Goal: Task Accomplishment & Management: Complete application form

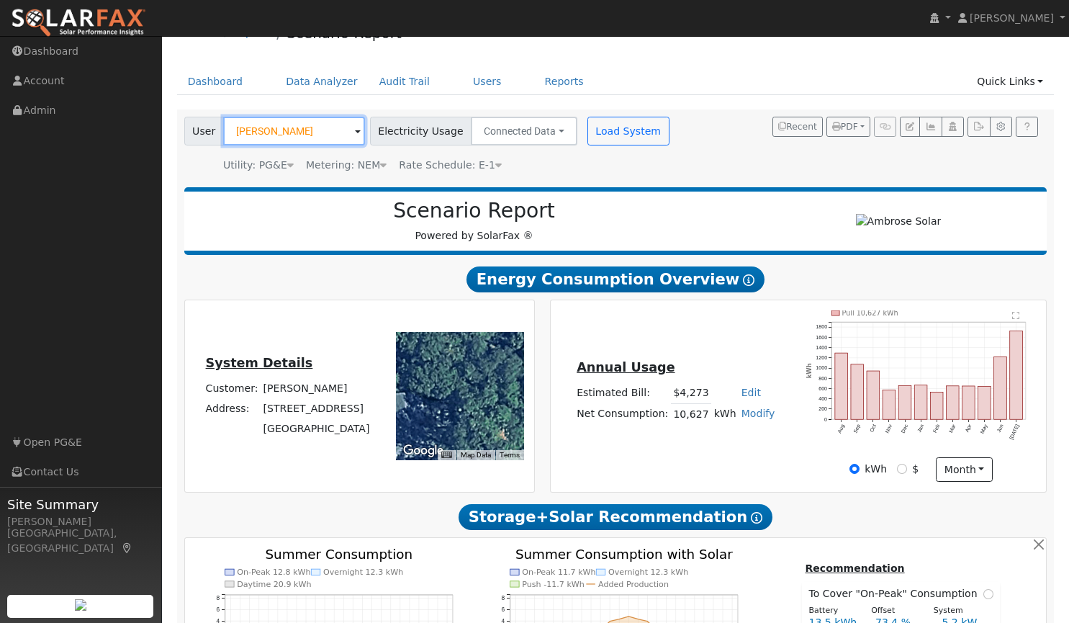
scroll to position [29, 0]
click at [308, 128] on input "[PERSON_NAME]" at bounding box center [294, 131] width 142 height 29
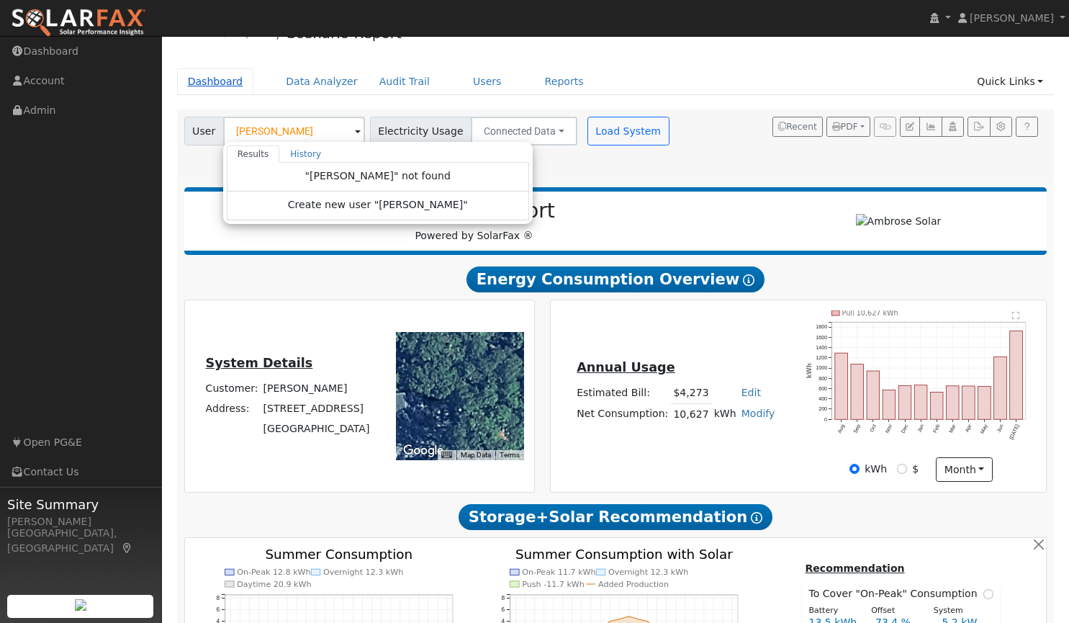
click at [210, 82] on link "Dashboard" at bounding box center [215, 81] width 77 height 27
type input "Leslie Tully"
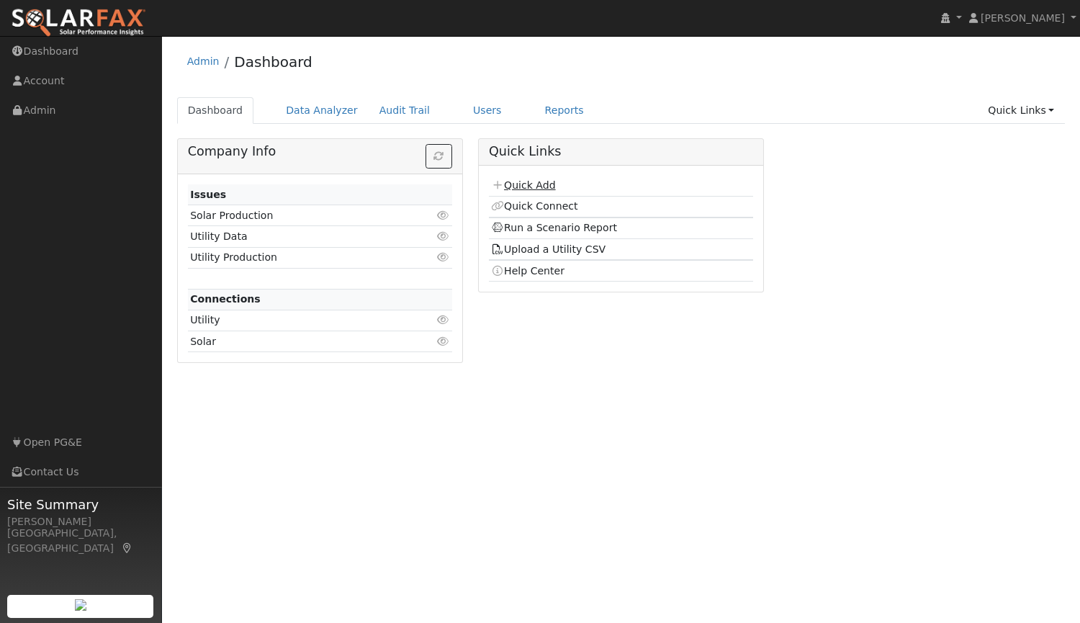
click at [520, 183] on link "Quick Add" at bounding box center [523, 185] width 64 height 12
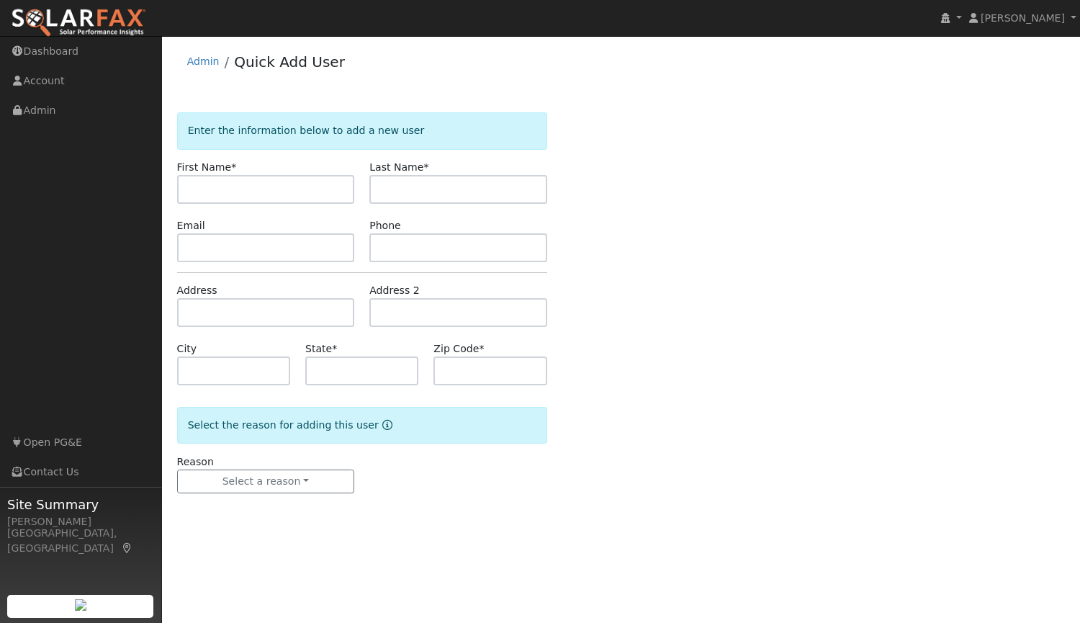
click at [279, 198] on input "text" at bounding box center [266, 189] width 178 height 29
type input "[PERSON_NAME]"
click at [251, 252] on input "text" at bounding box center [266, 247] width 178 height 29
click at [429, 244] on input "text" at bounding box center [458, 247] width 178 height 29
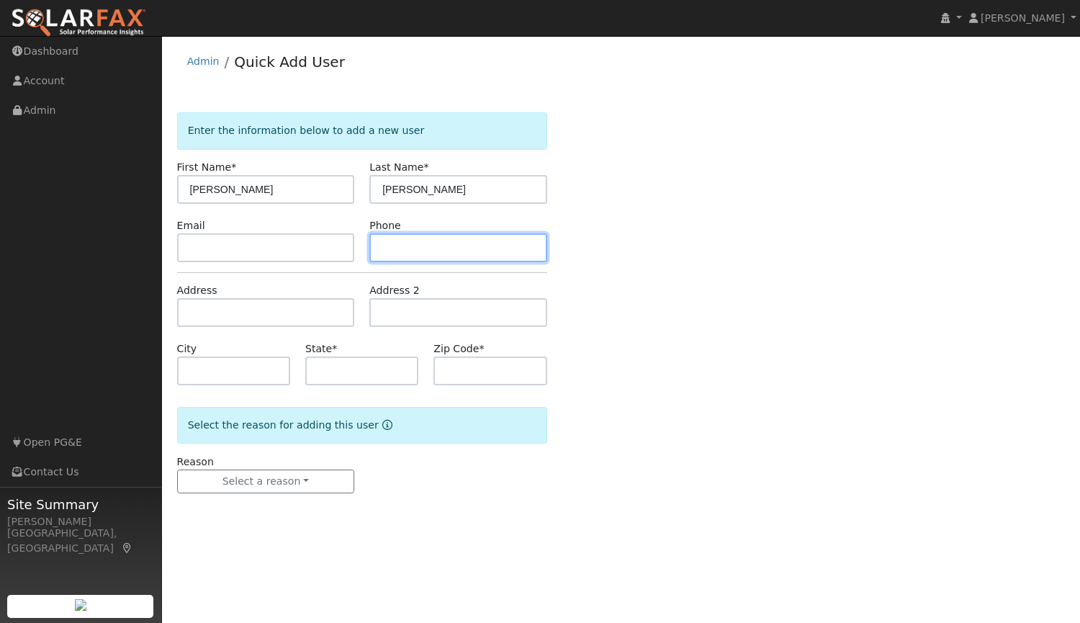
paste input "(530) 446-1446"
type input "(530) 446-1446"
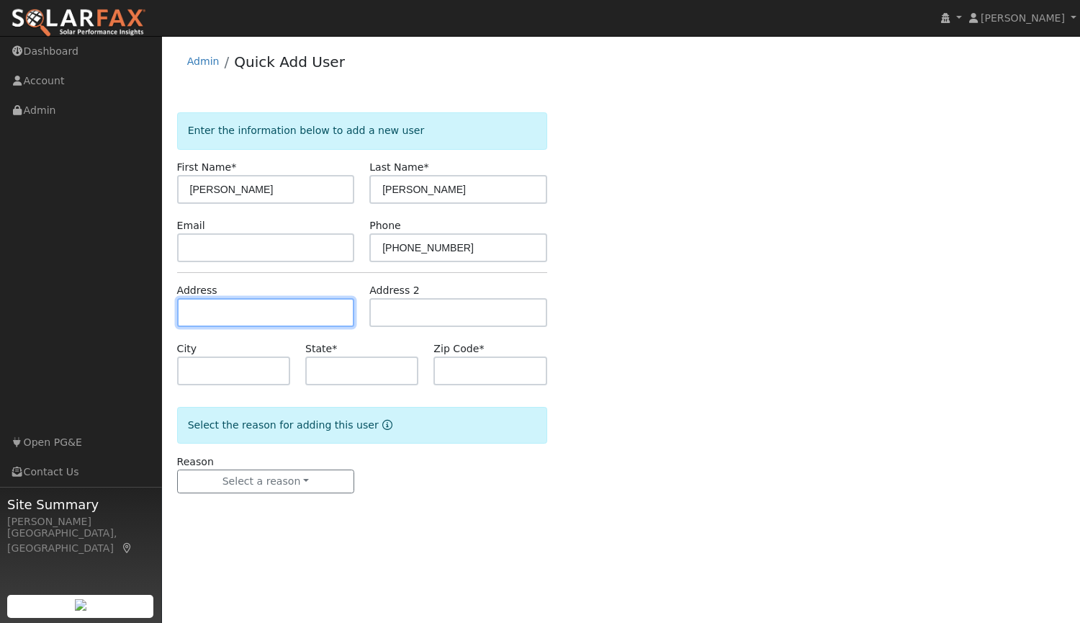
click at [298, 310] on input "text" at bounding box center [266, 312] width 178 height 29
click at [315, 308] on input "text" at bounding box center [266, 312] width 178 height 29
paste input "11863 McCourtney Rd"
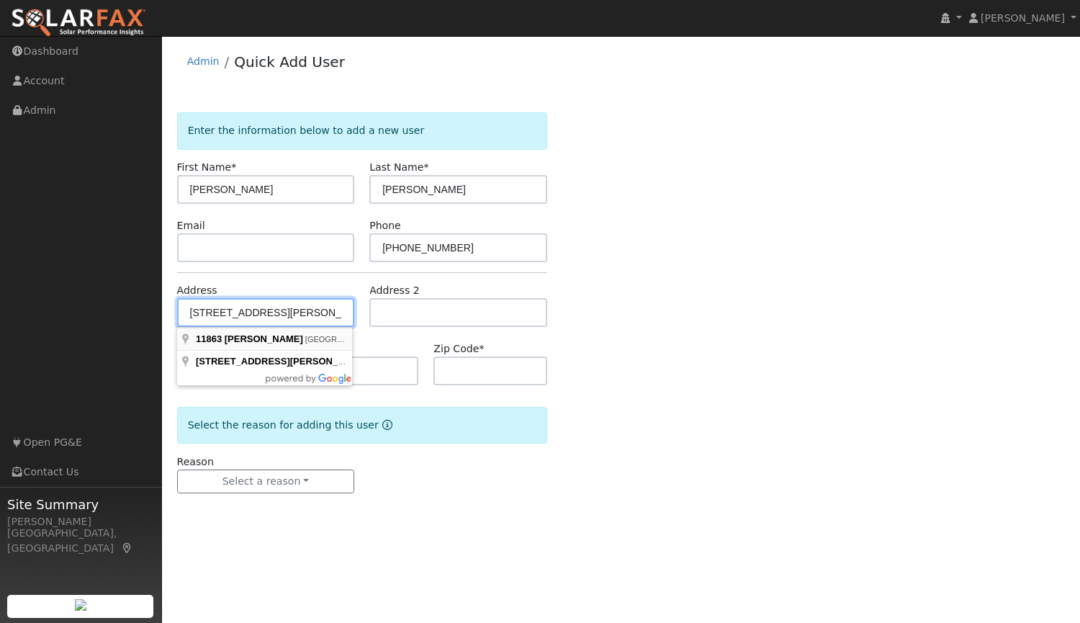
type input "11863 McCourtney Road"
type input "Grass Valley"
type input "CA"
type input "95949"
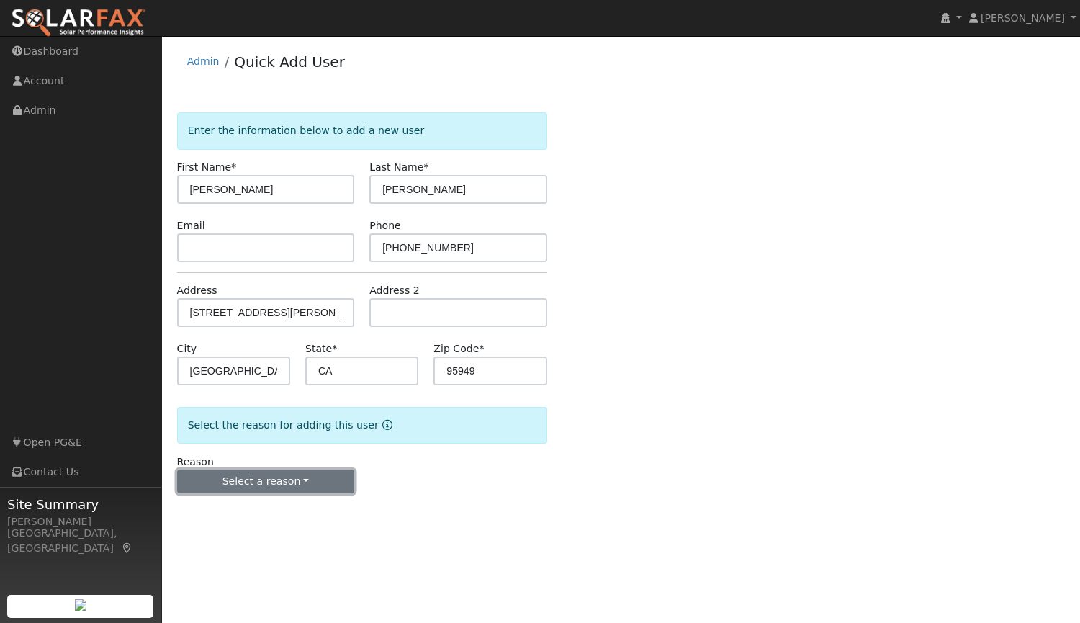
click at [265, 482] on button "Select a reason" at bounding box center [266, 481] width 178 height 24
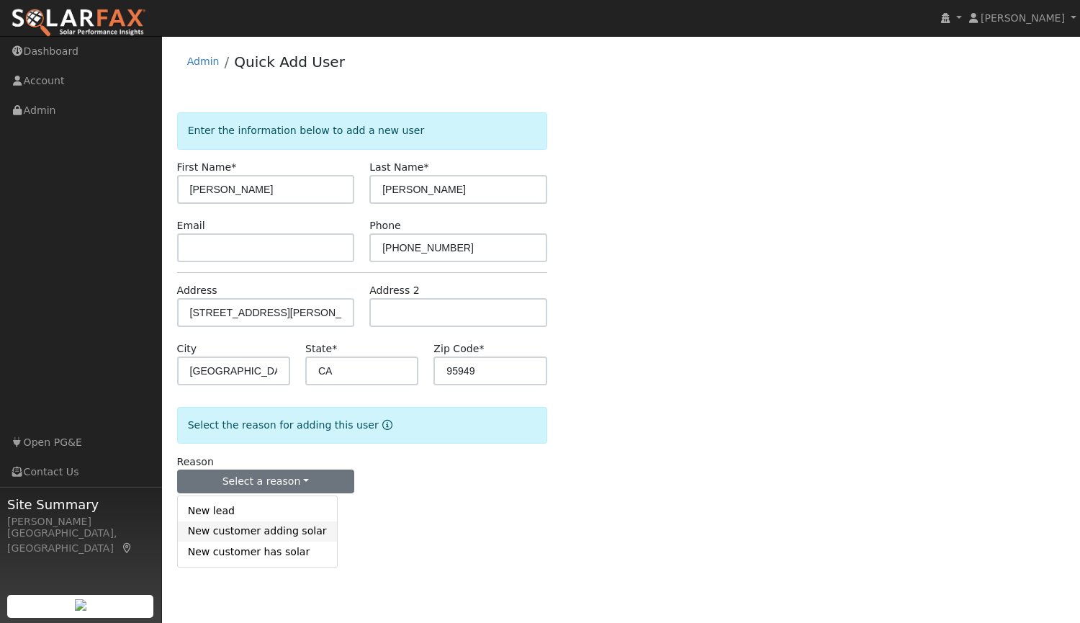
click at [245, 535] on link "New customer adding solar" at bounding box center [257, 531] width 159 height 20
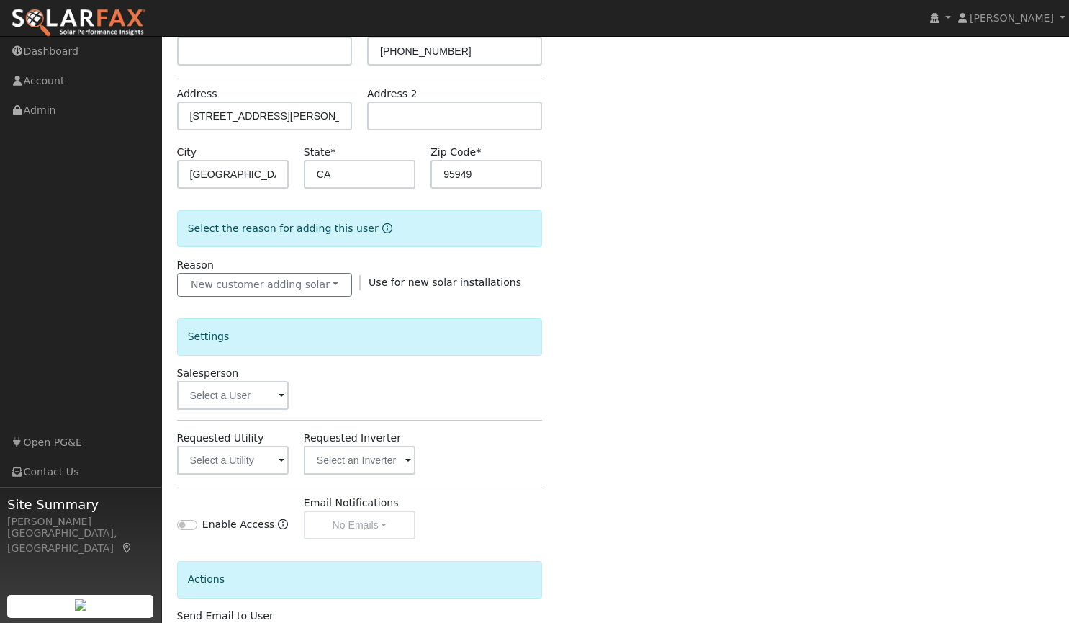
scroll to position [199, 0]
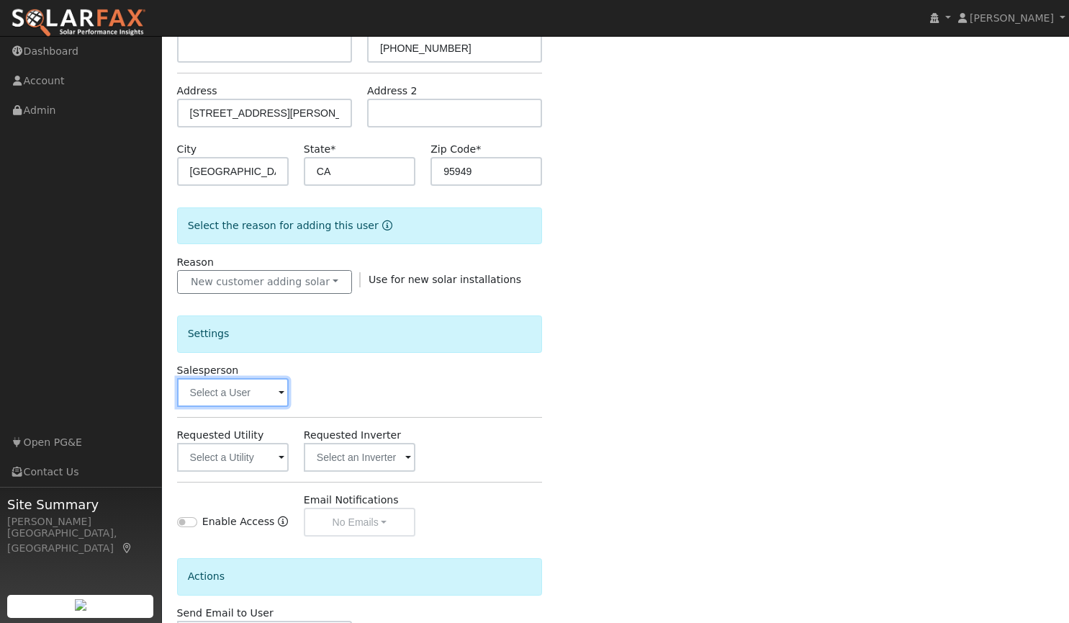
click at [256, 394] on input "text" at bounding box center [233, 392] width 112 height 29
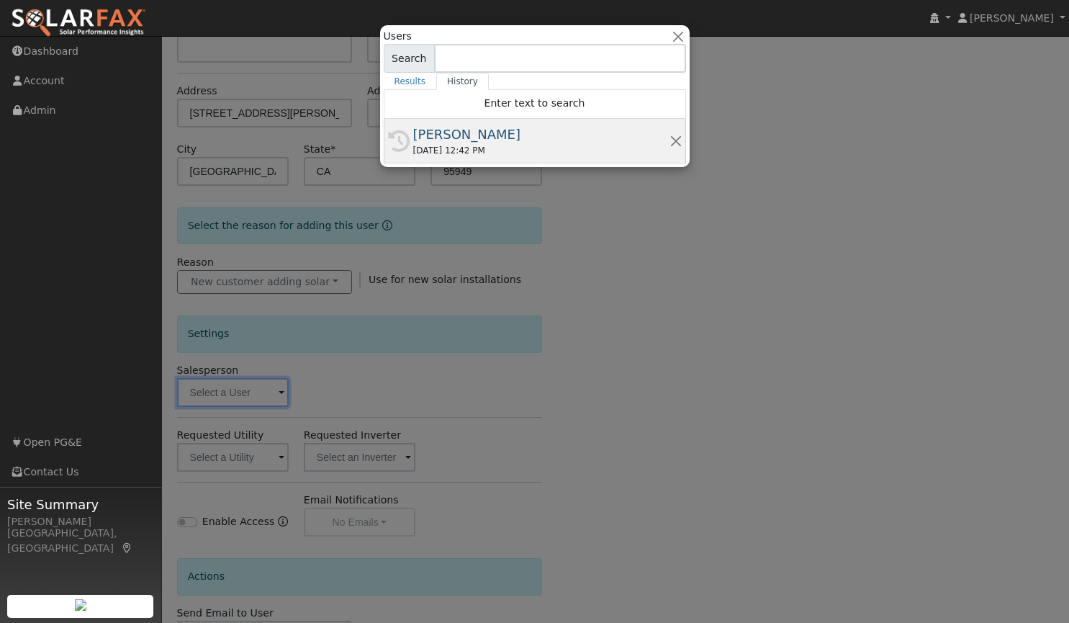
click at [446, 135] on div "[PERSON_NAME]" at bounding box center [541, 134] width 256 height 19
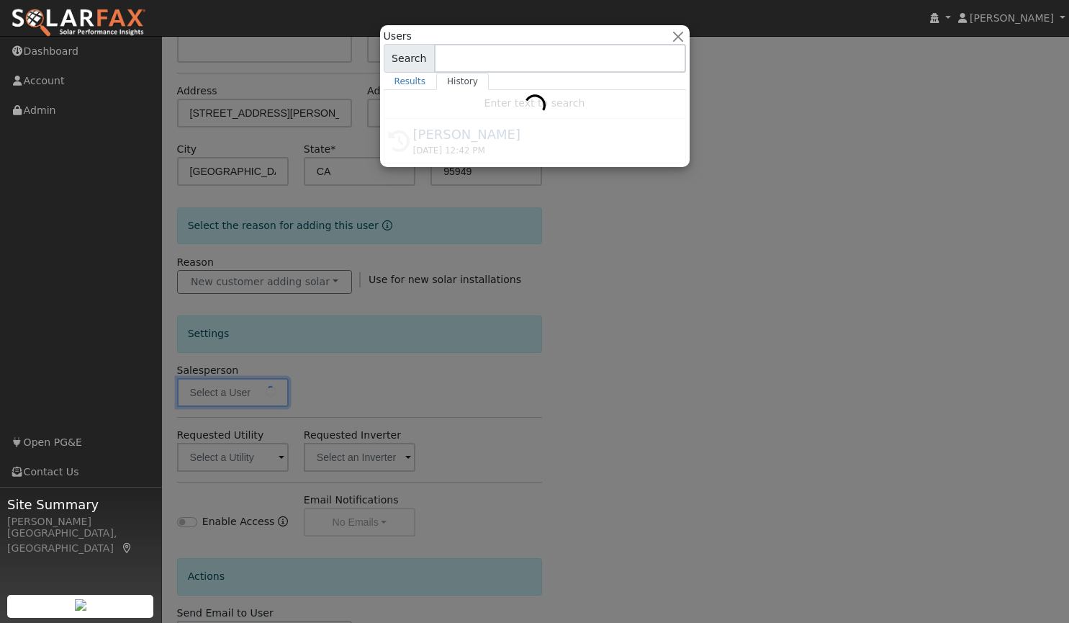
scroll to position [307, 0]
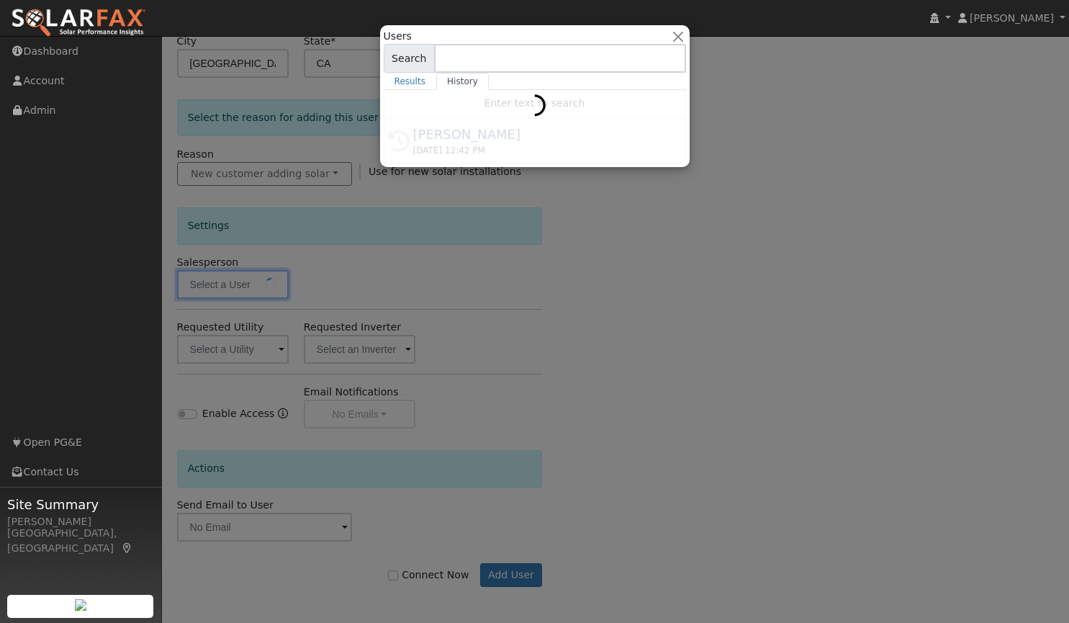
type input "[PERSON_NAME]"
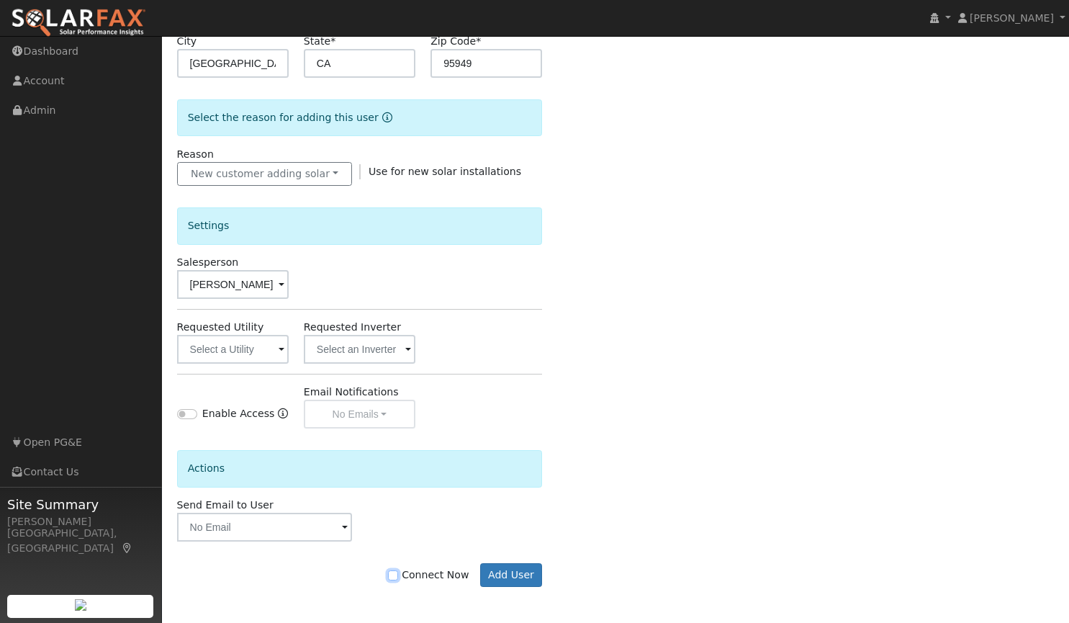
click at [398, 577] on input "Connect Now" at bounding box center [393, 575] width 10 height 10
checkbox input "true"
click at [504, 579] on button "Add User" at bounding box center [511, 575] width 63 height 24
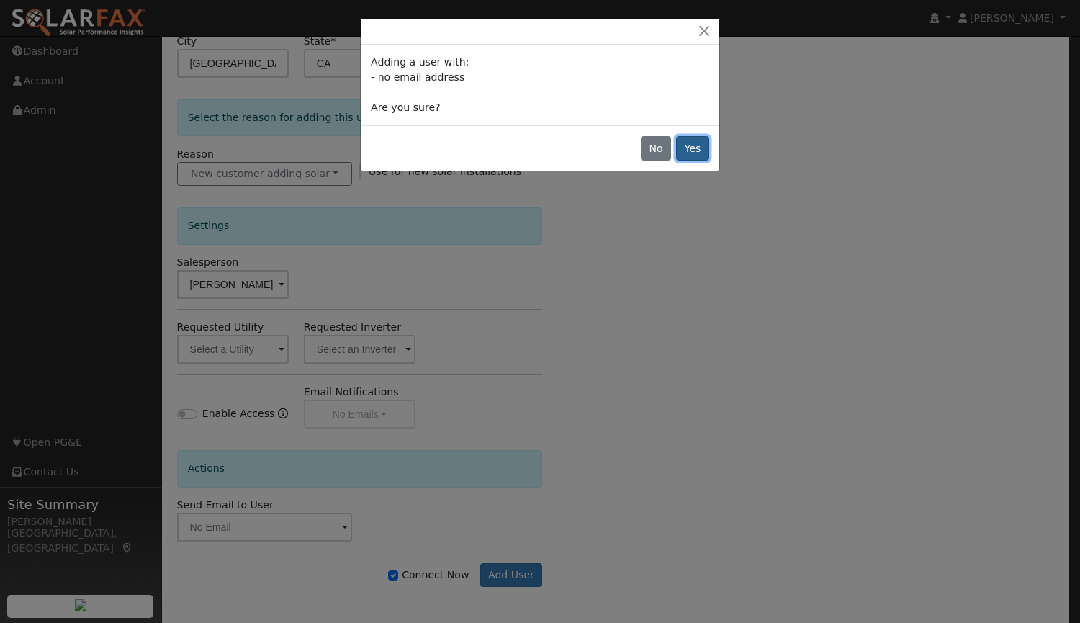
click at [699, 153] on button "Yes" at bounding box center [692, 148] width 33 height 24
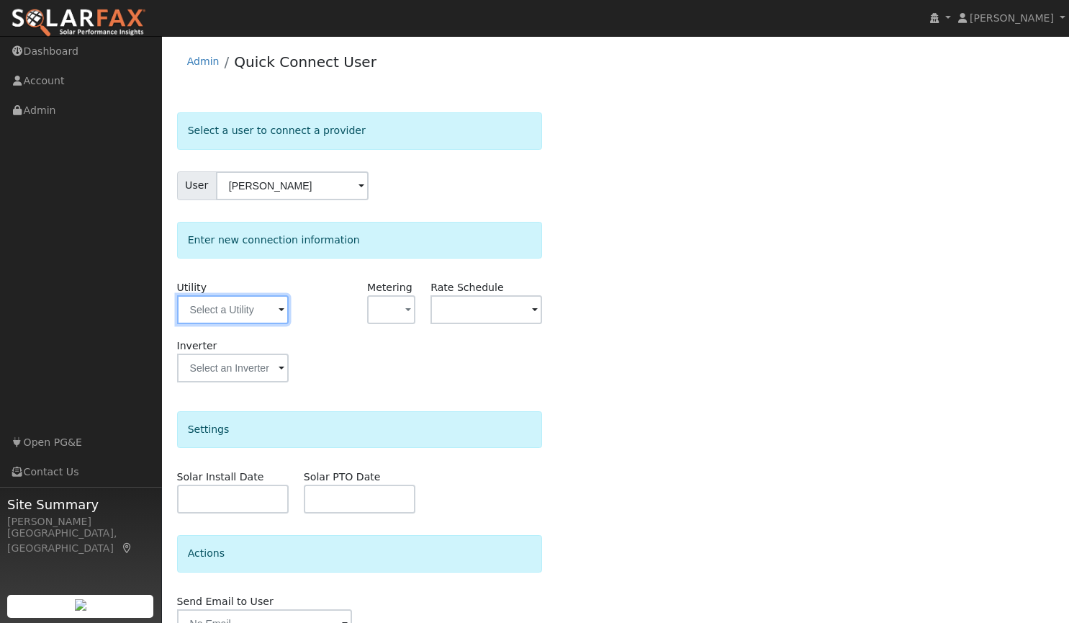
click at [263, 310] on input "text" at bounding box center [233, 309] width 112 height 29
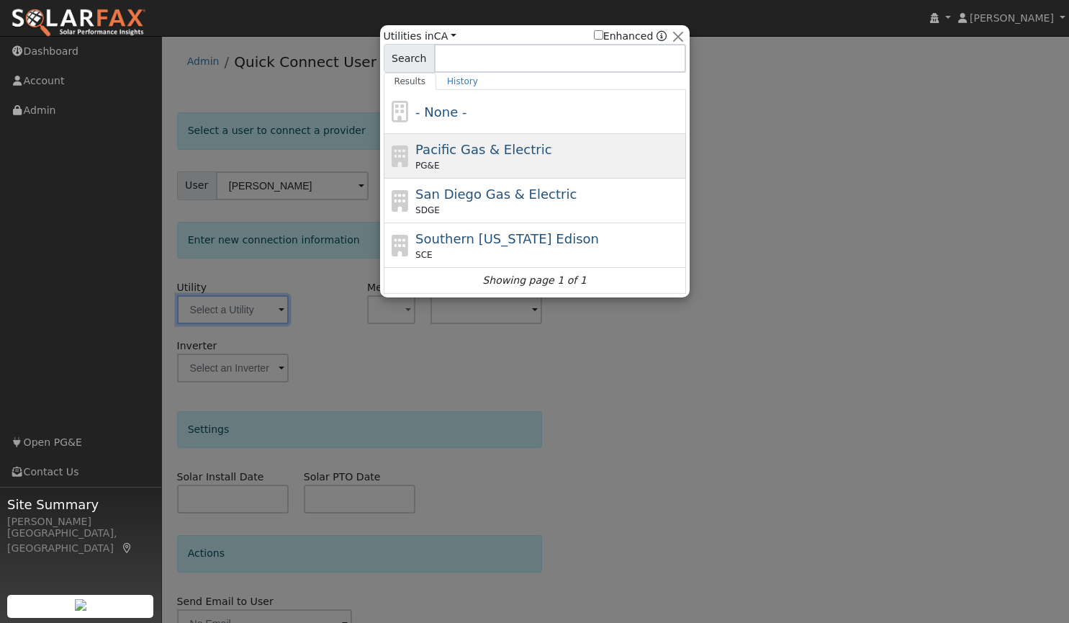
click at [479, 143] on span "Pacific Gas & Electric" at bounding box center [483, 149] width 136 height 15
type input "PG&E"
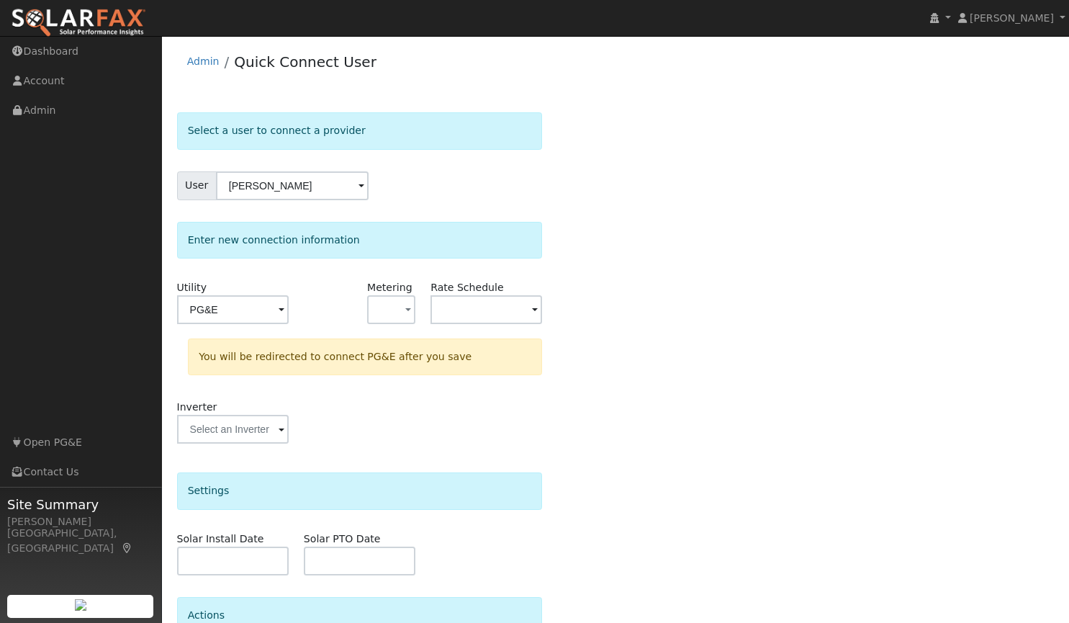
scroll to position [137, 0]
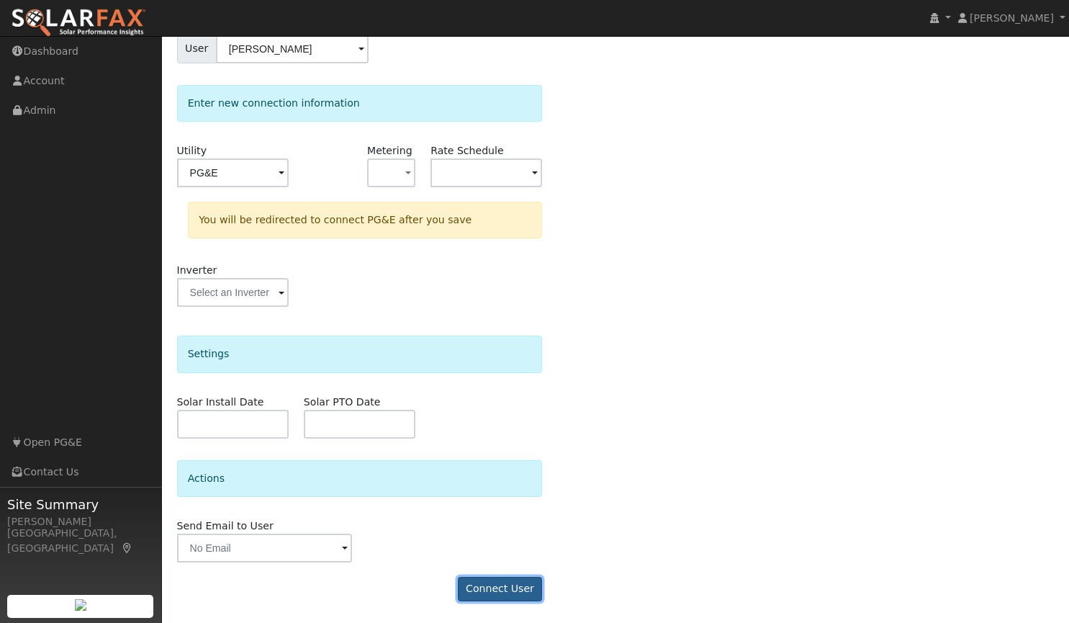
click at [510, 580] on button "Connect User" at bounding box center [500, 589] width 85 height 24
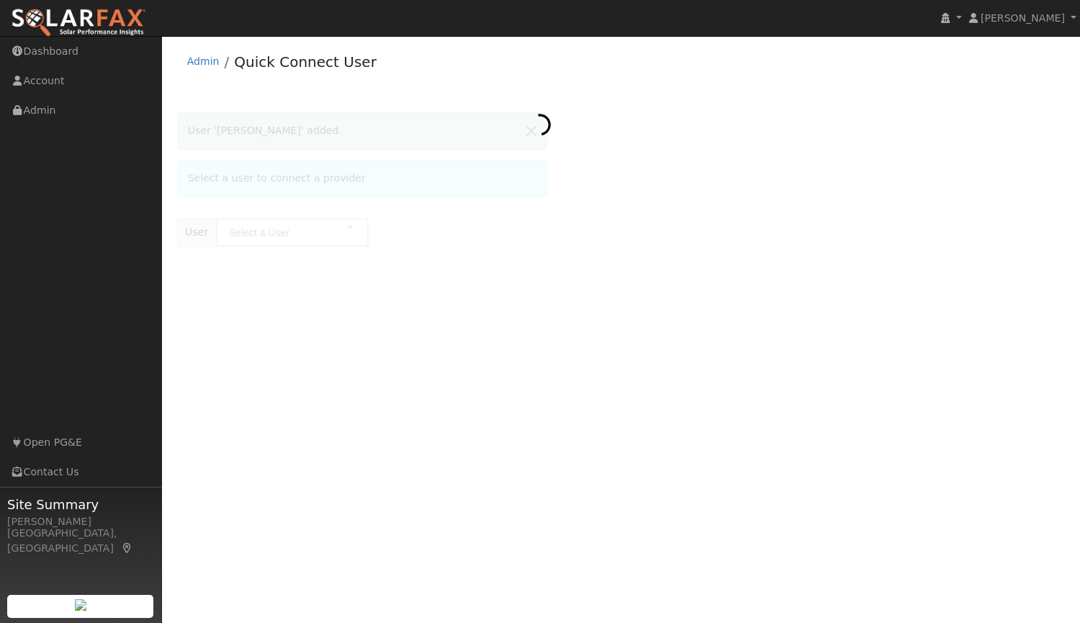
type input "[PERSON_NAME]"
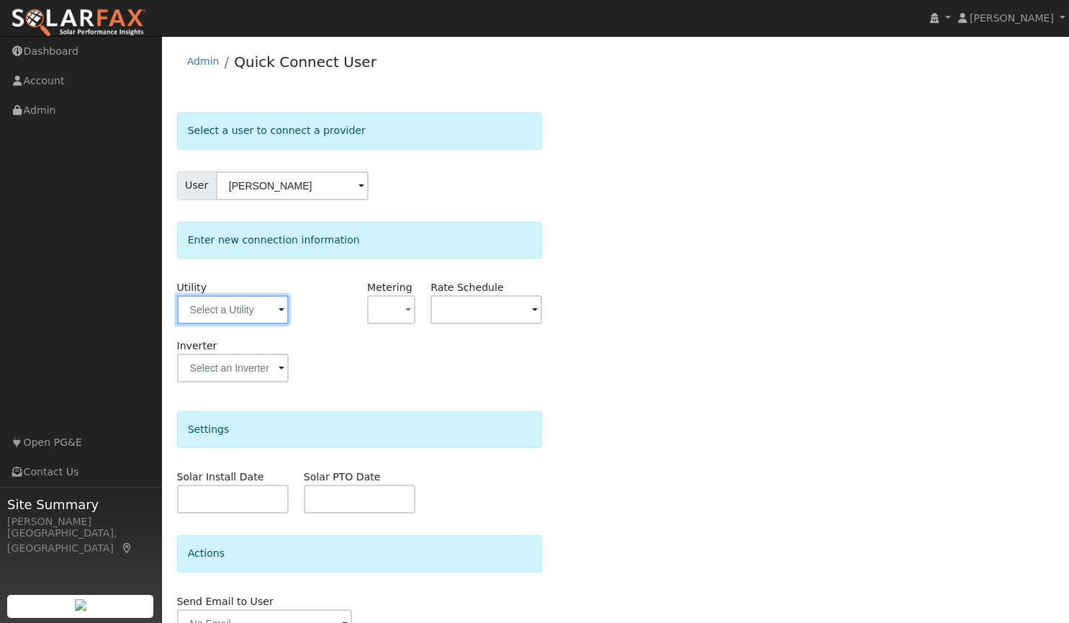
click at [269, 312] on input "text" at bounding box center [233, 309] width 112 height 29
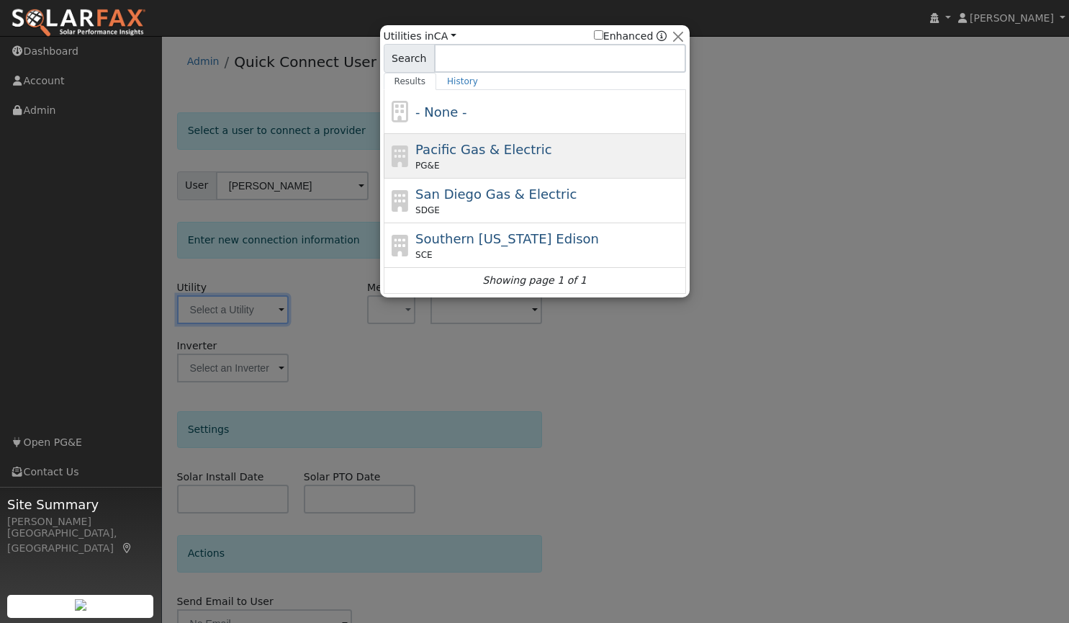
click at [459, 157] on span "Pacific Gas & Electric" at bounding box center [483, 149] width 136 height 15
type input "PG&E"
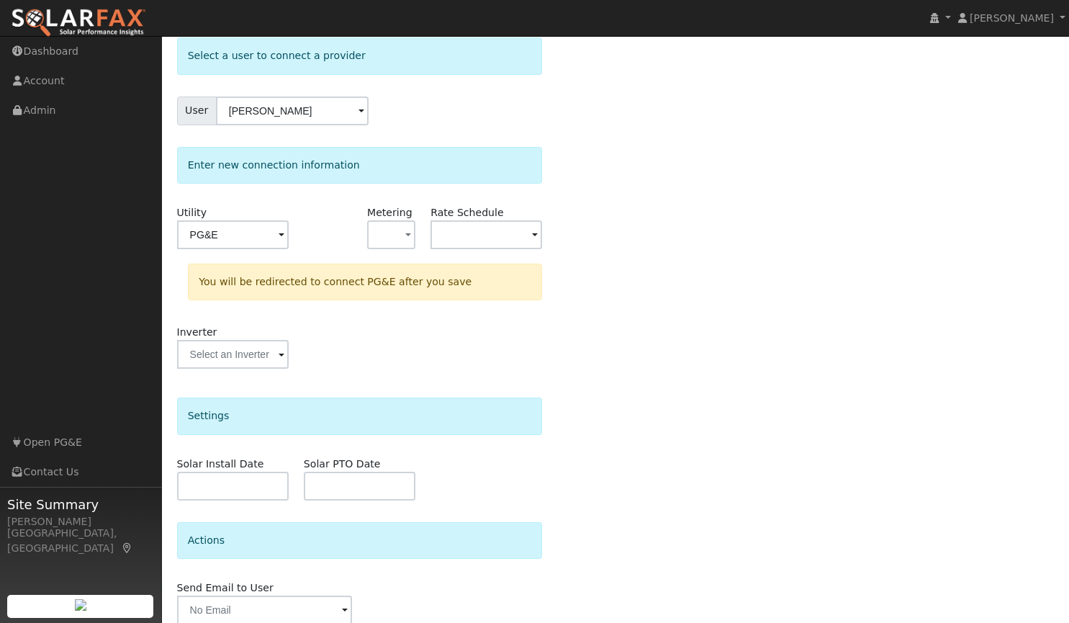
scroll to position [137, 0]
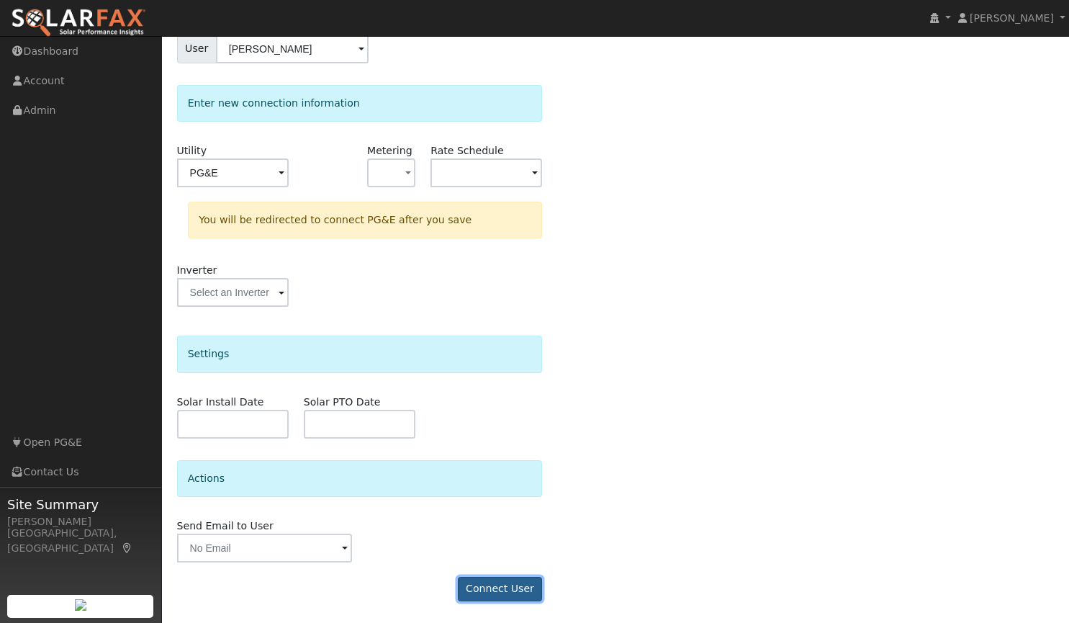
click at [510, 578] on button "Connect User" at bounding box center [500, 589] width 85 height 24
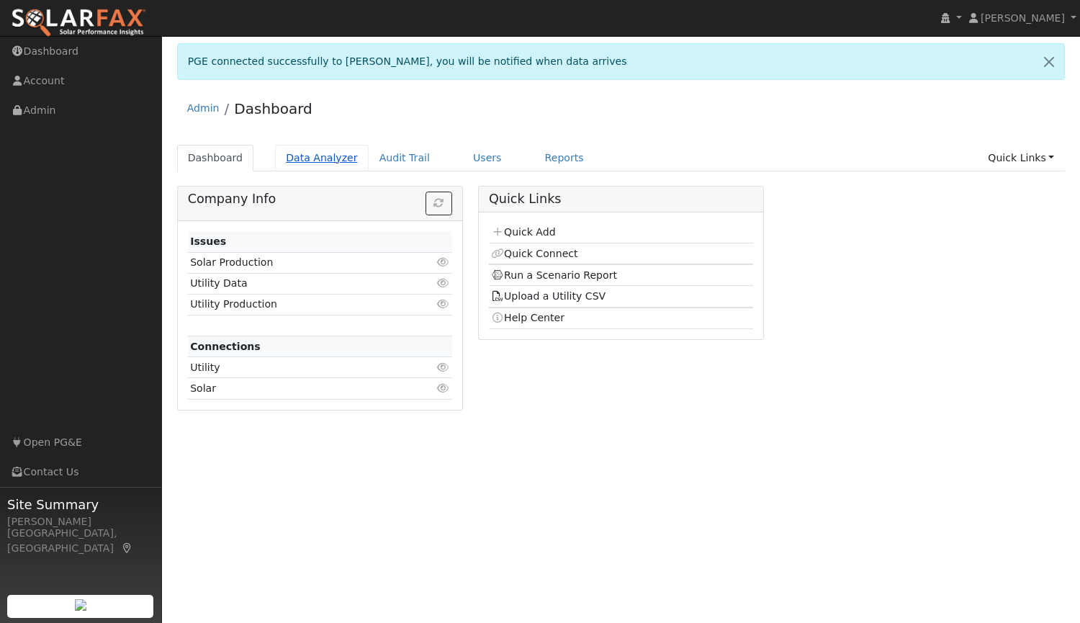
click at [310, 159] on link "Data Analyzer" at bounding box center [322, 158] width 94 height 27
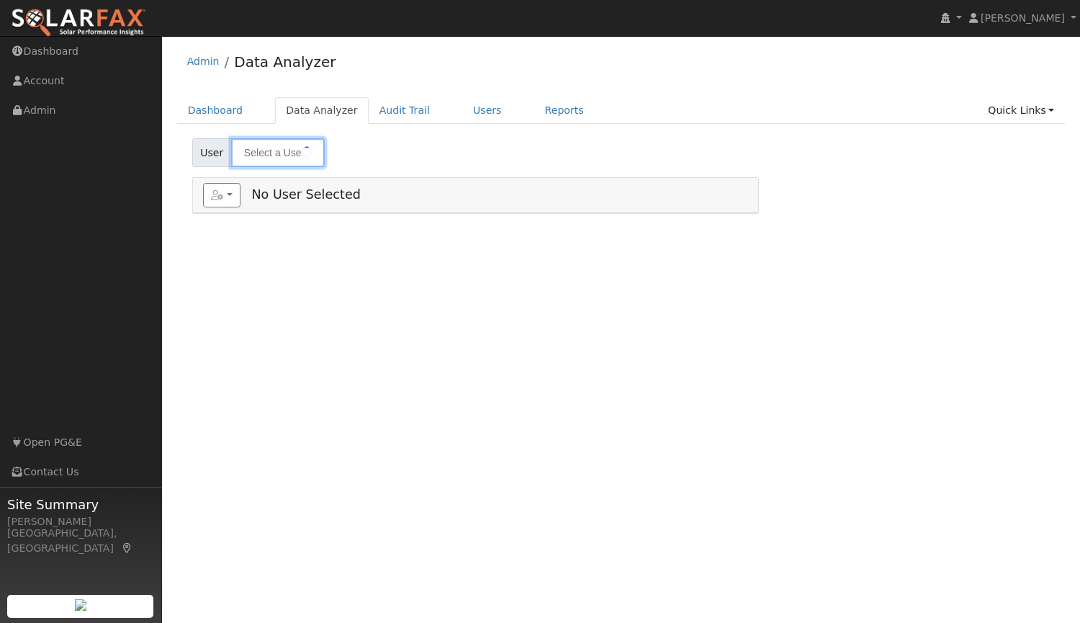
type input "[PERSON_NAME]"
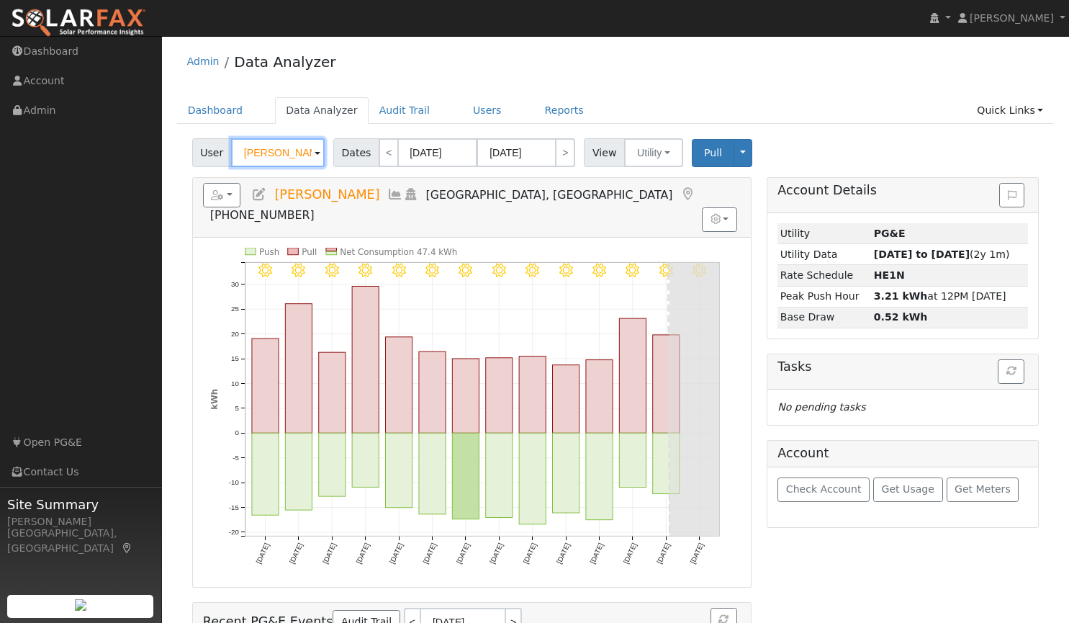
click at [294, 149] on input "[PERSON_NAME]" at bounding box center [278, 152] width 94 height 29
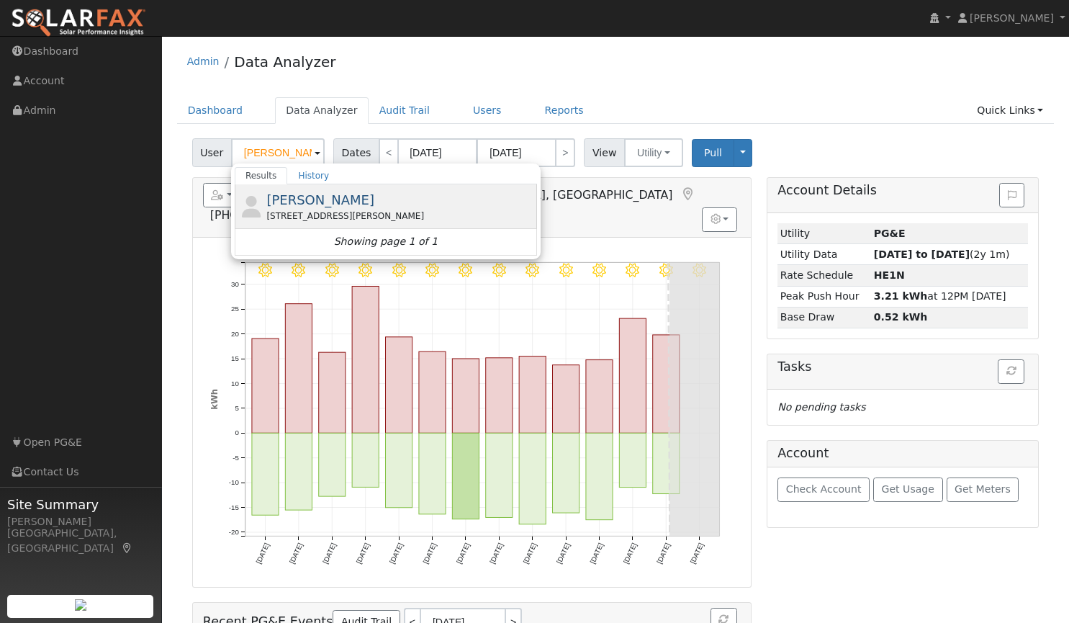
click at [312, 194] on span "[PERSON_NAME]" at bounding box center [320, 199] width 108 height 15
type input "[PERSON_NAME]"
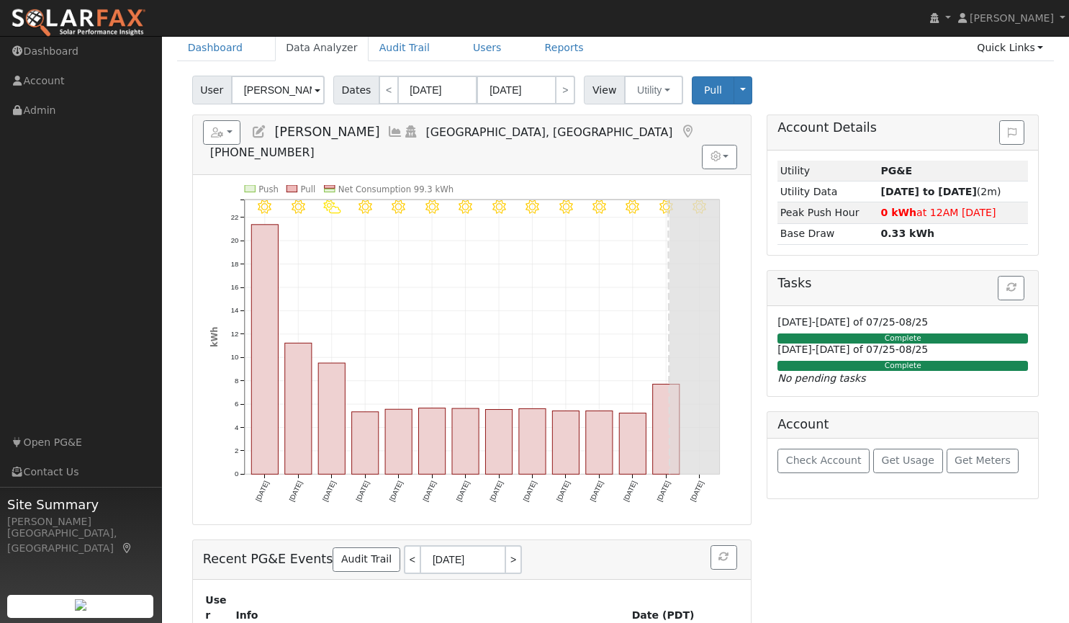
scroll to position [62, 0]
click at [425, 87] on input "[DATE]" at bounding box center [437, 90] width 79 height 29
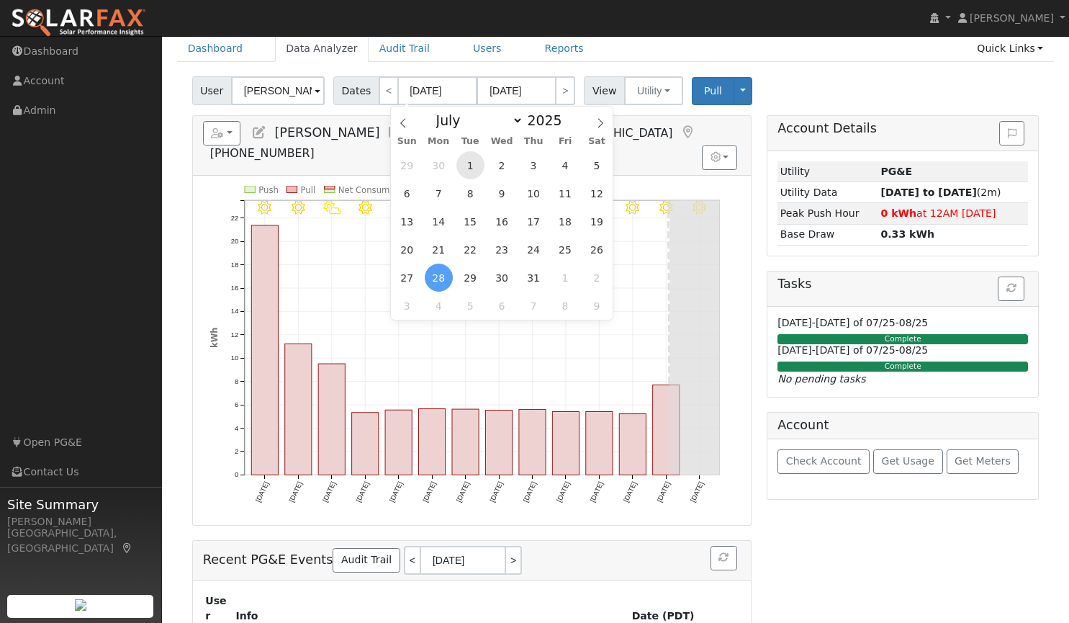
click at [470, 161] on span "1" at bounding box center [470, 165] width 28 height 28
type input "[DATE]"
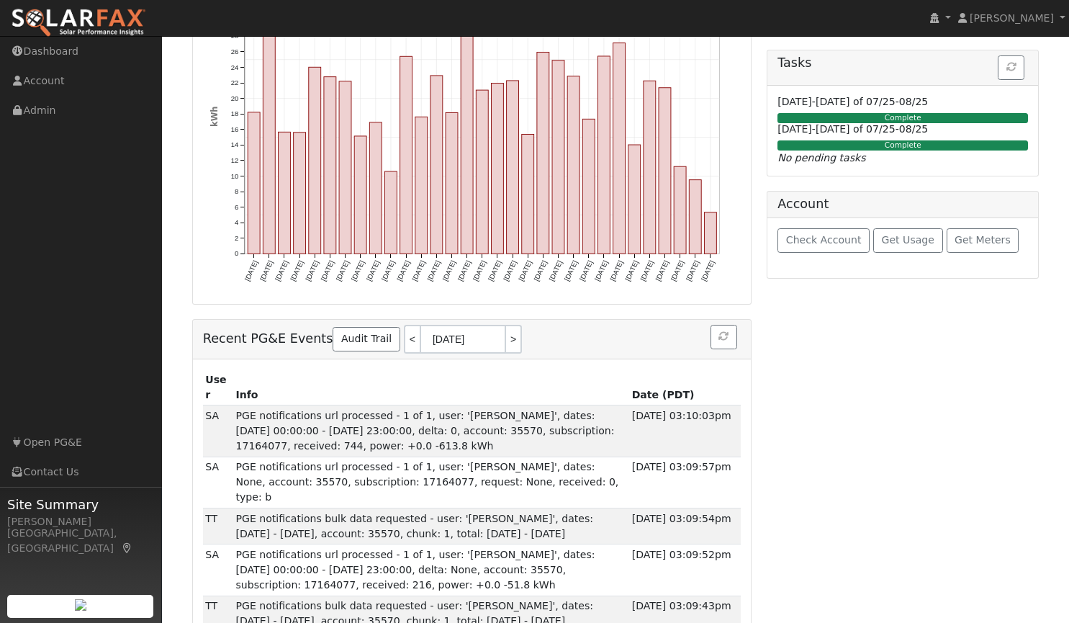
scroll to position [301, 0]
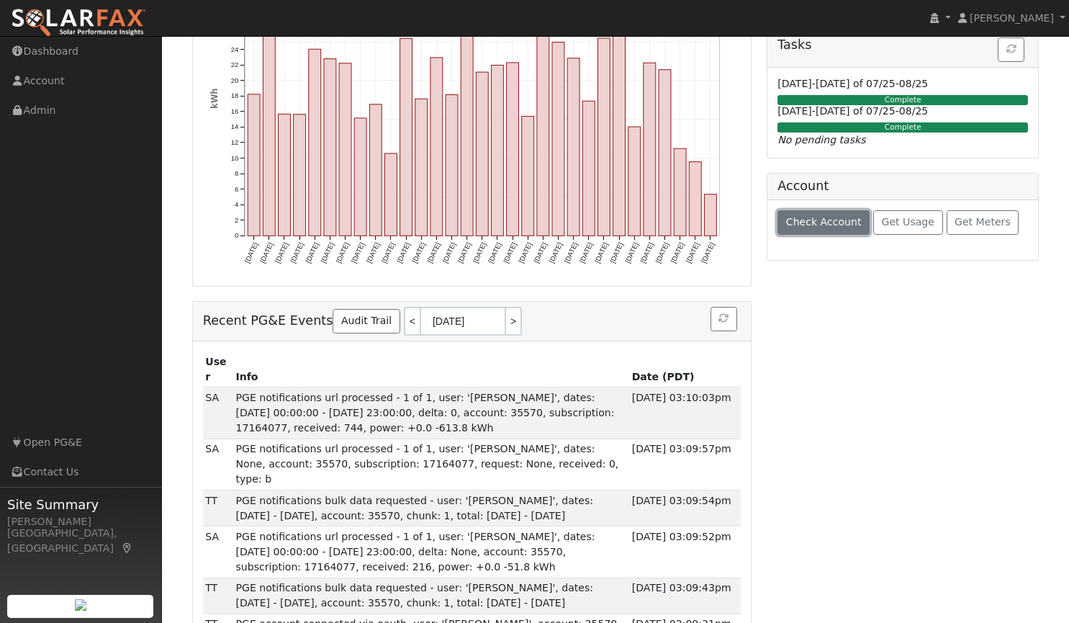
click at [840, 222] on span "Check Account" at bounding box center [824, 222] width 76 height 12
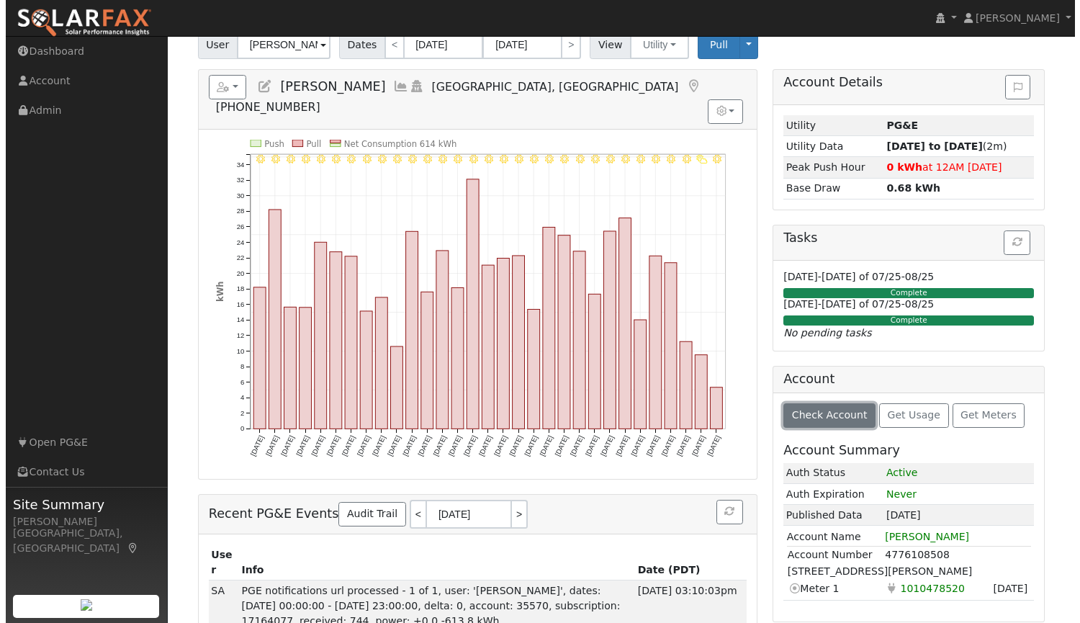
scroll to position [0, 0]
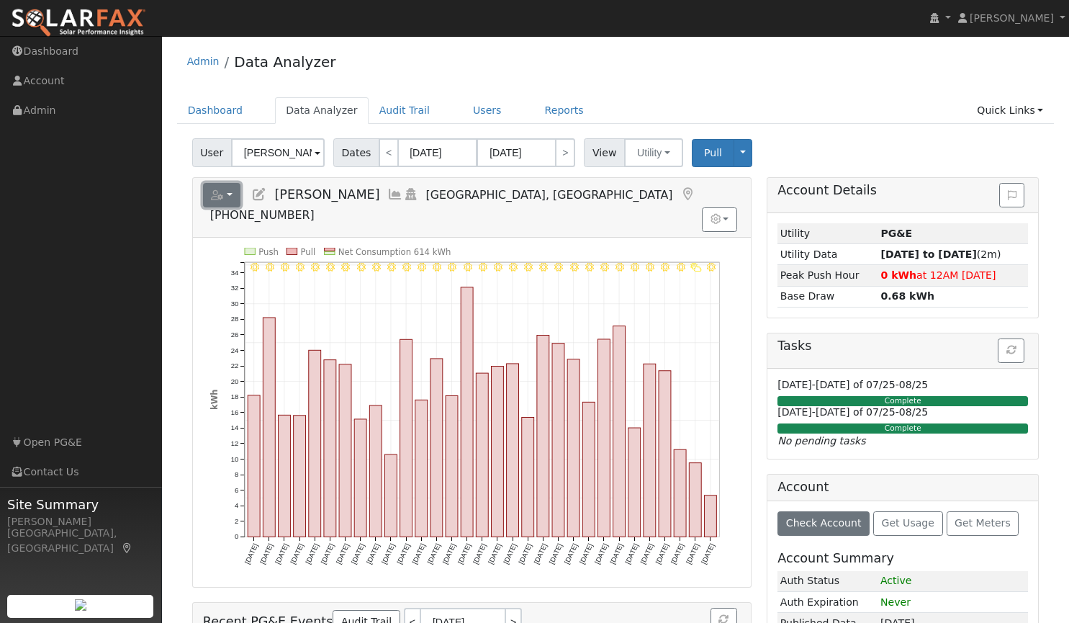
click at [232, 192] on button "button" at bounding box center [222, 195] width 38 height 24
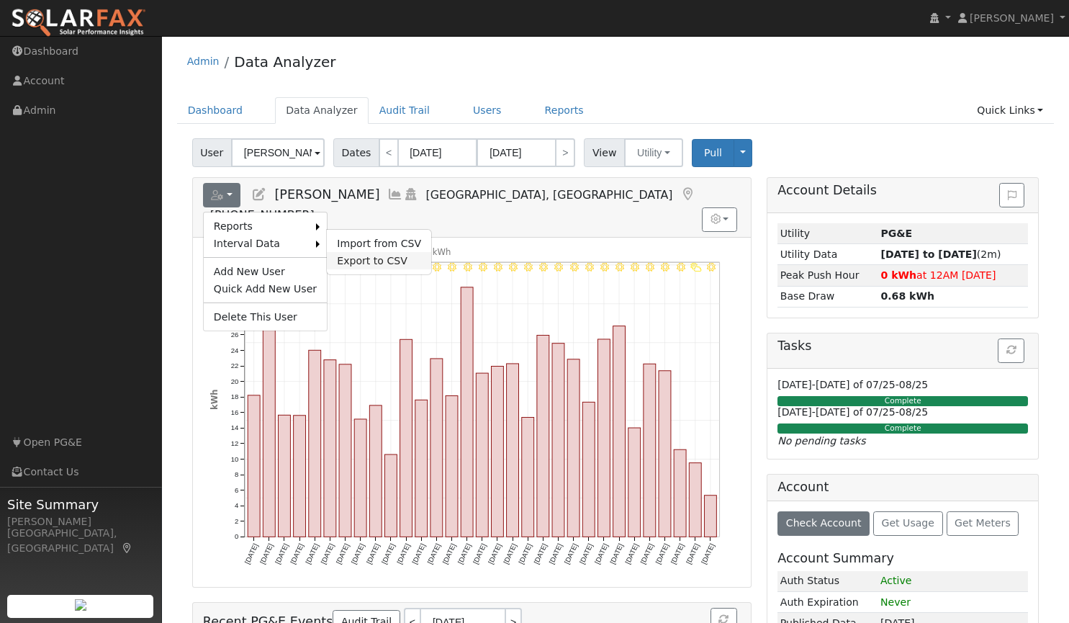
click at [342, 256] on link "Export to CSV" at bounding box center [379, 260] width 104 height 17
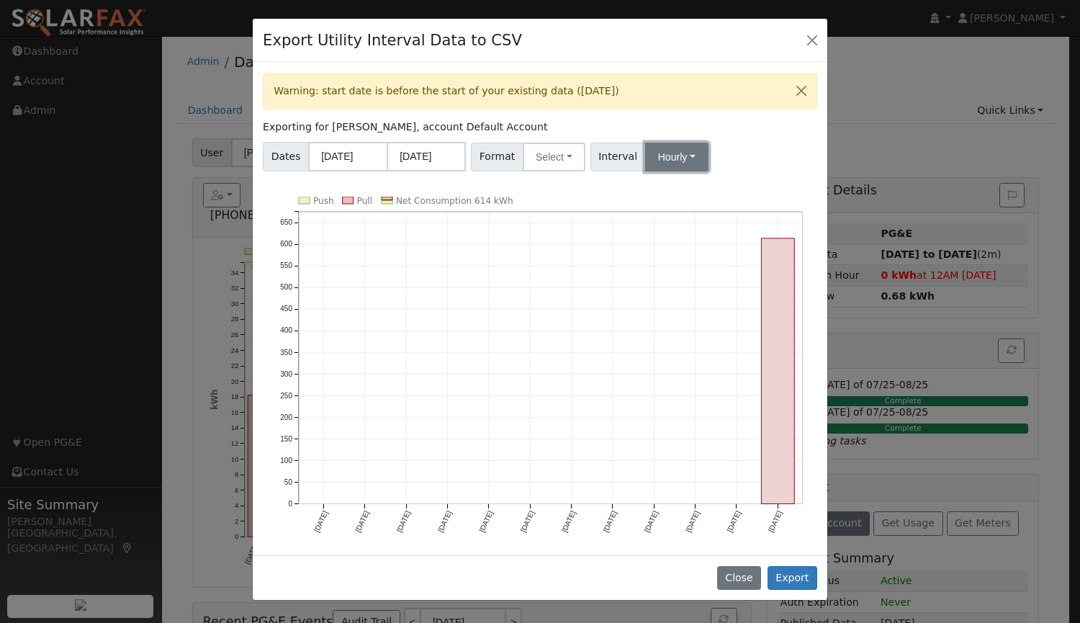
click at [659, 161] on button "Hourly" at bounding box center [676, 157] width 63 height 29
click at [650, 189] on link "15 Minute" at bounding box center [690, 189] width 100 height 20
click at [551, 150] on button "Select" at bounding box center [554, 157] width 63 height 29
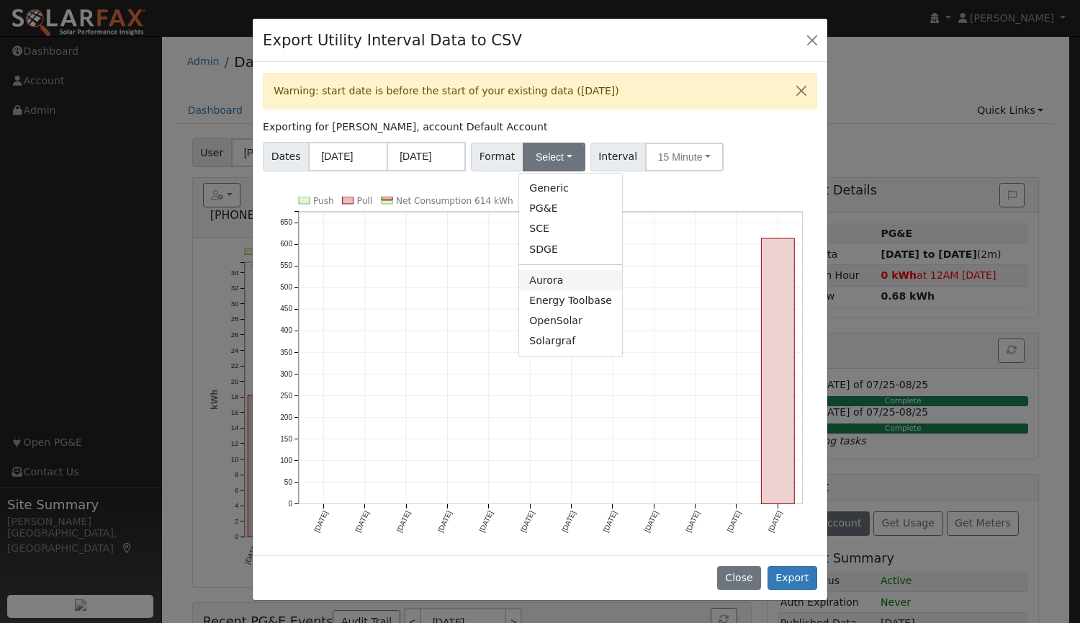
click at [542, 281] on link "Aurora" at bounding box center [570, 280] width 103 height 20
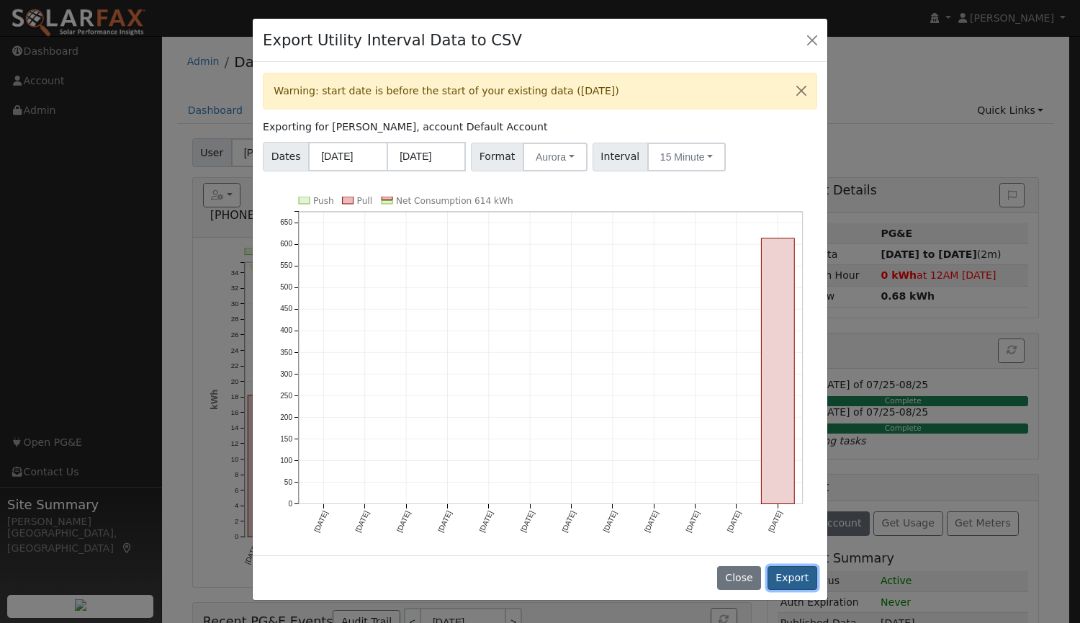
click at [789, 567] on button "Export" at bounding box center [792, 578] width 50 height 24
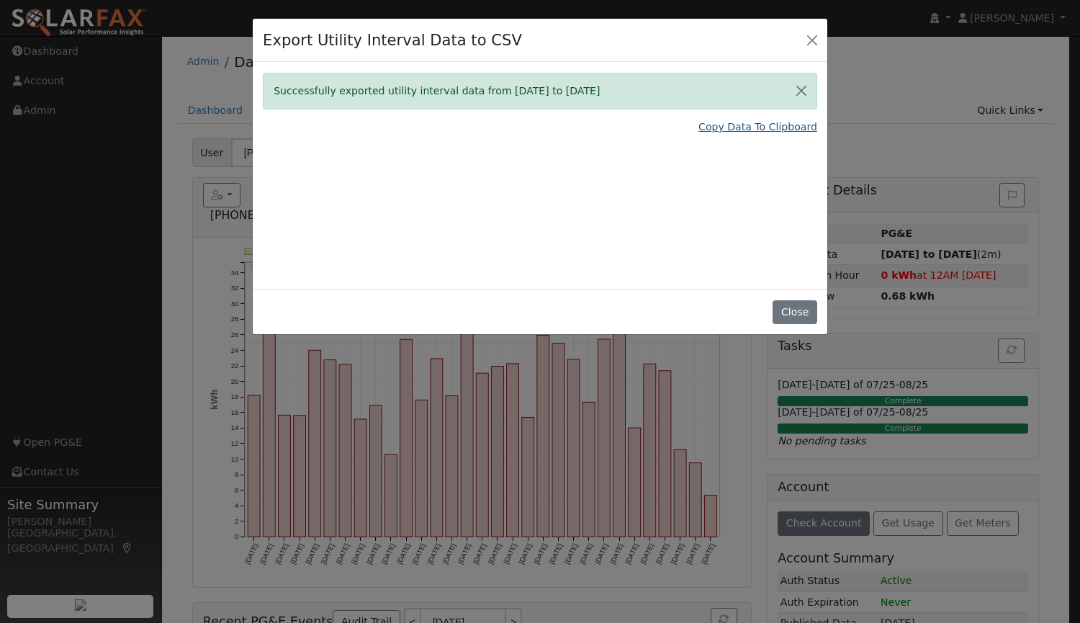
click at [729, 130] on link "Copy Data To Clipboard" at bounding box center [757, 126] width 119 height 15
